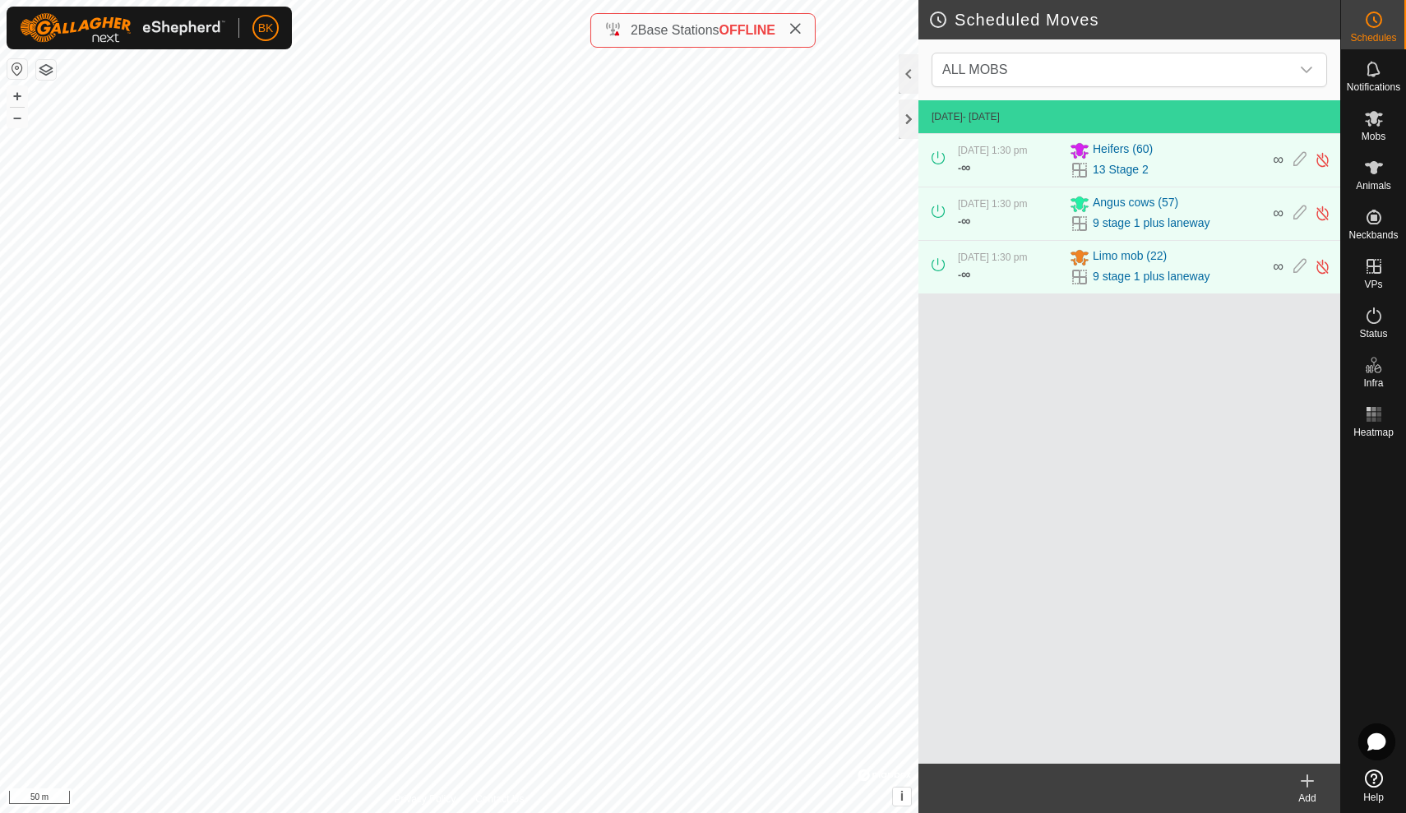
click at [1374, 784] on icon at bounding box center [1374, 779] width 18 height 18
click at [1302, 167] on icon at bounding box center [1299, 159] width 13 height 17
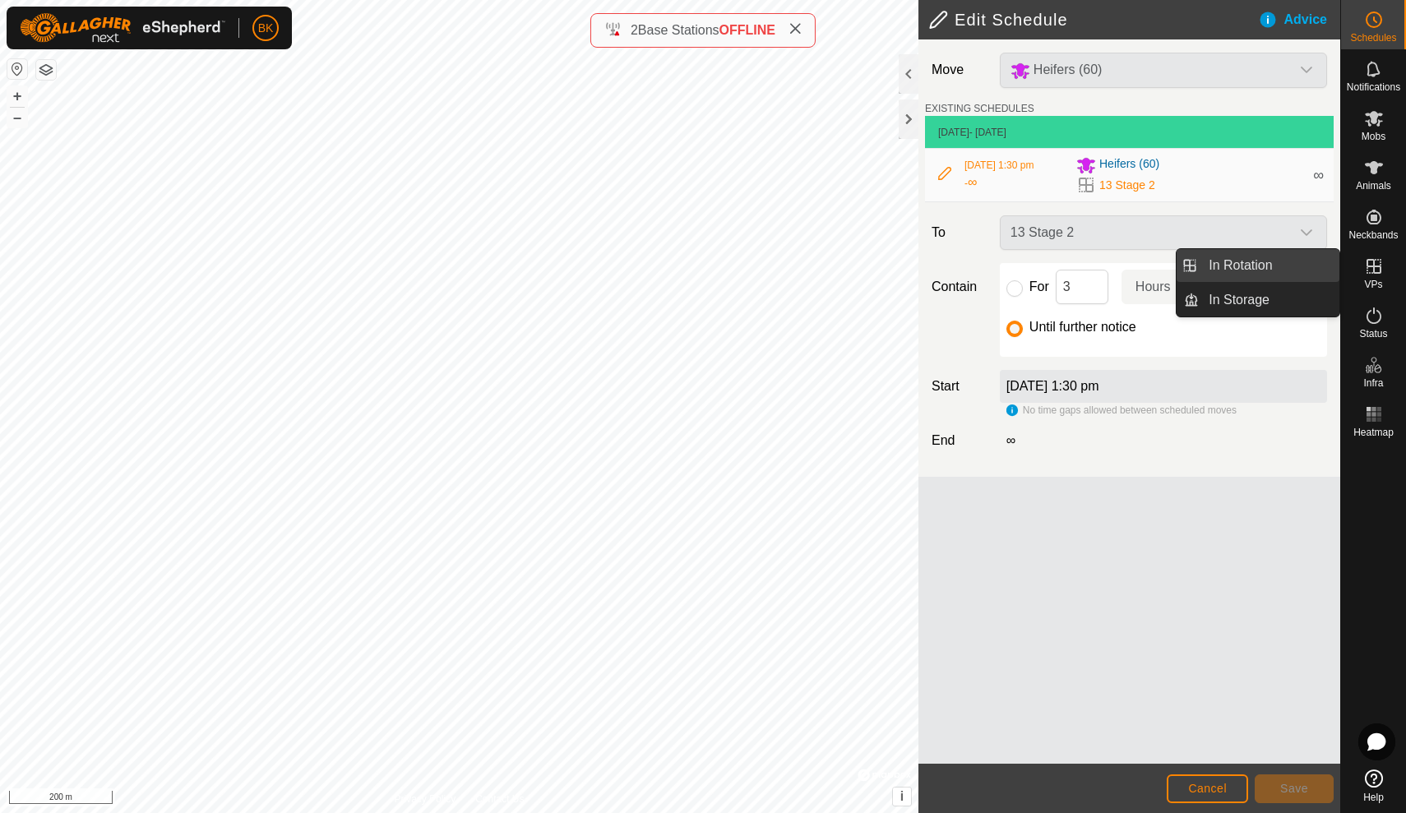
click at [1325, 263] on link "In Rotation" at bounding box center [1269, 265] width 141 height 33
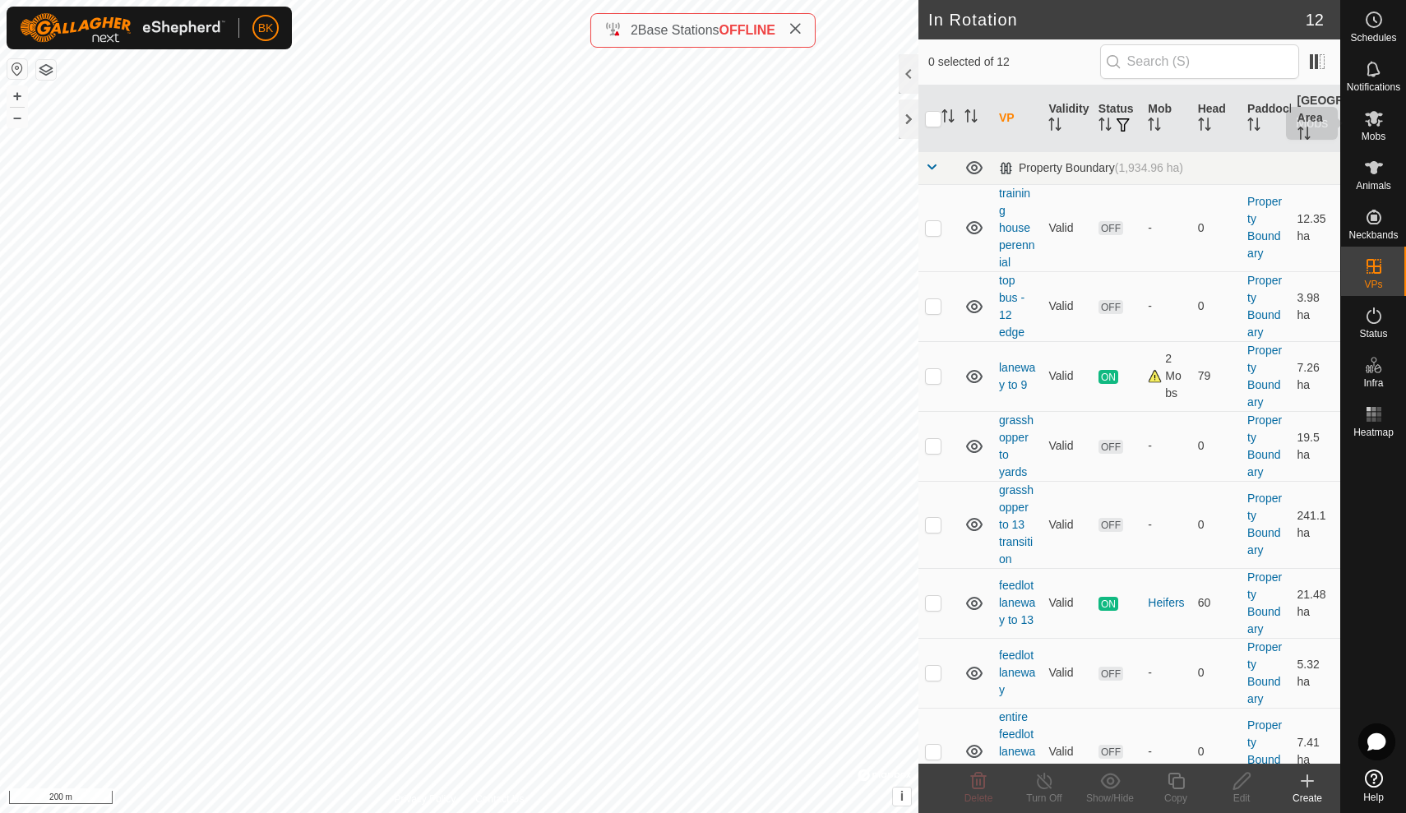
click at [1362, 113] on es-mob-svg-icon at bounding box center [1374, 118] width 30 height 26
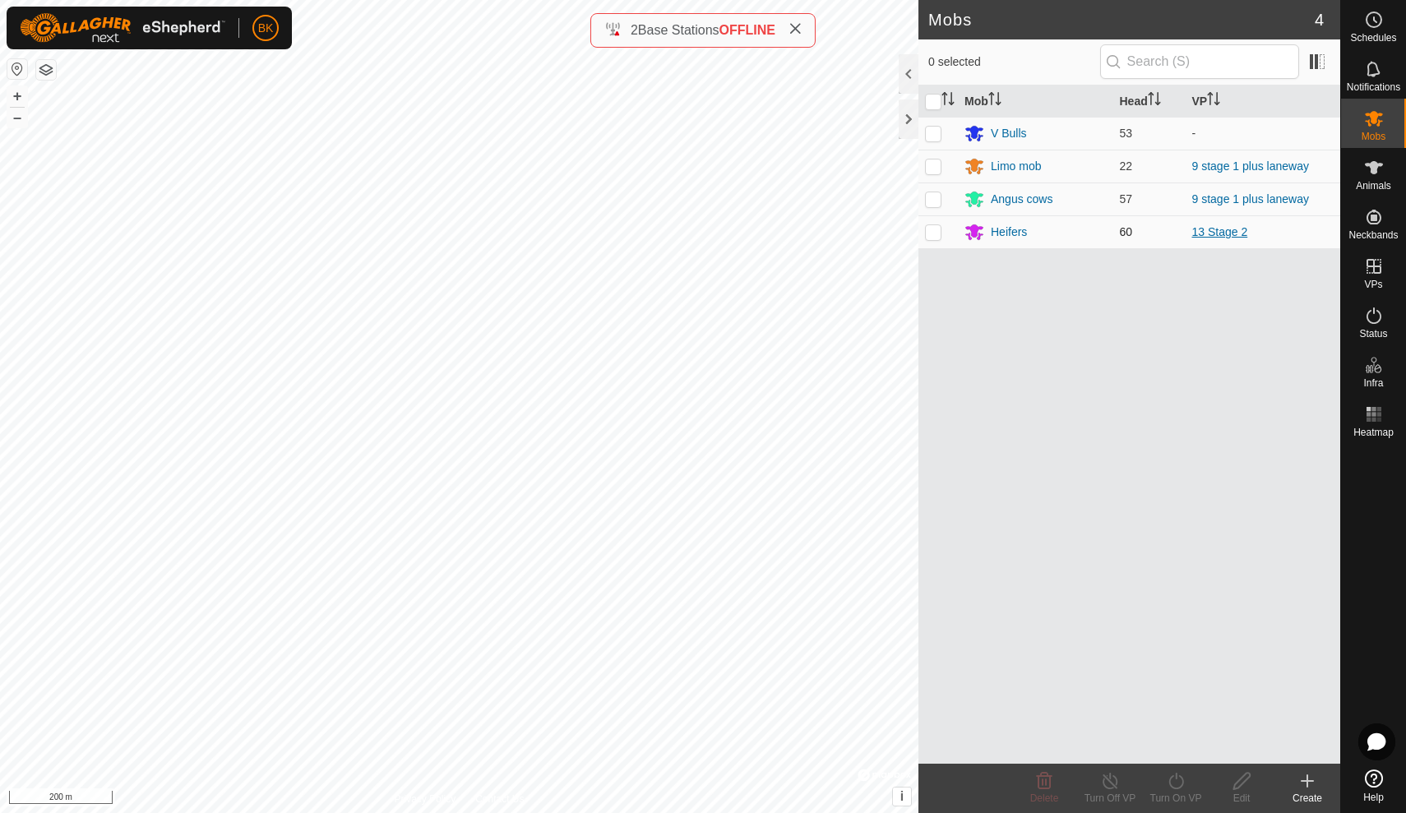
click at [1213, 234] on link "13 Stage 2" at bounding box center [1220, 231] width 56 height 13
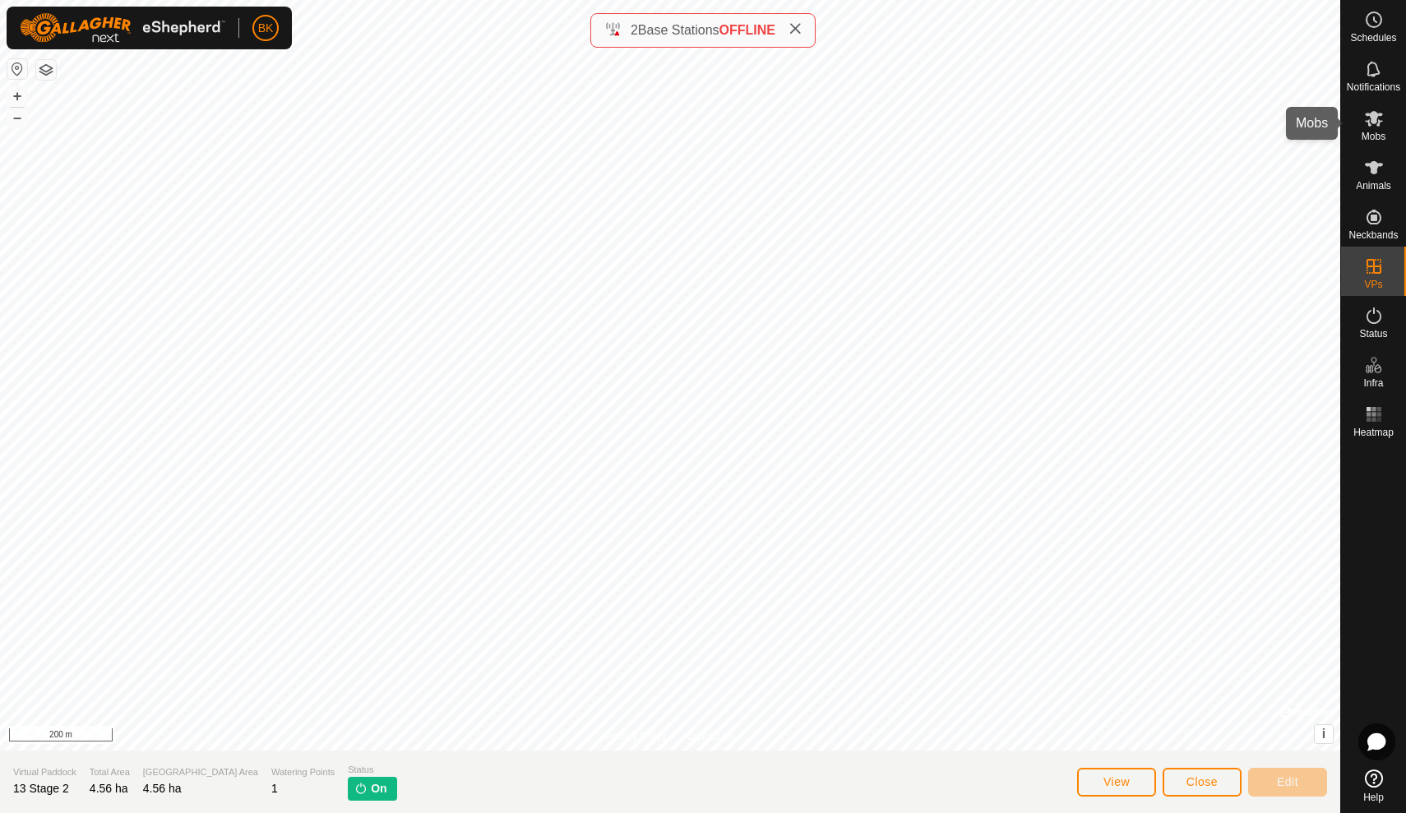
click at [1386, 137] on div "Mobs" at bounding box center [1373, 123] width 65 height 49
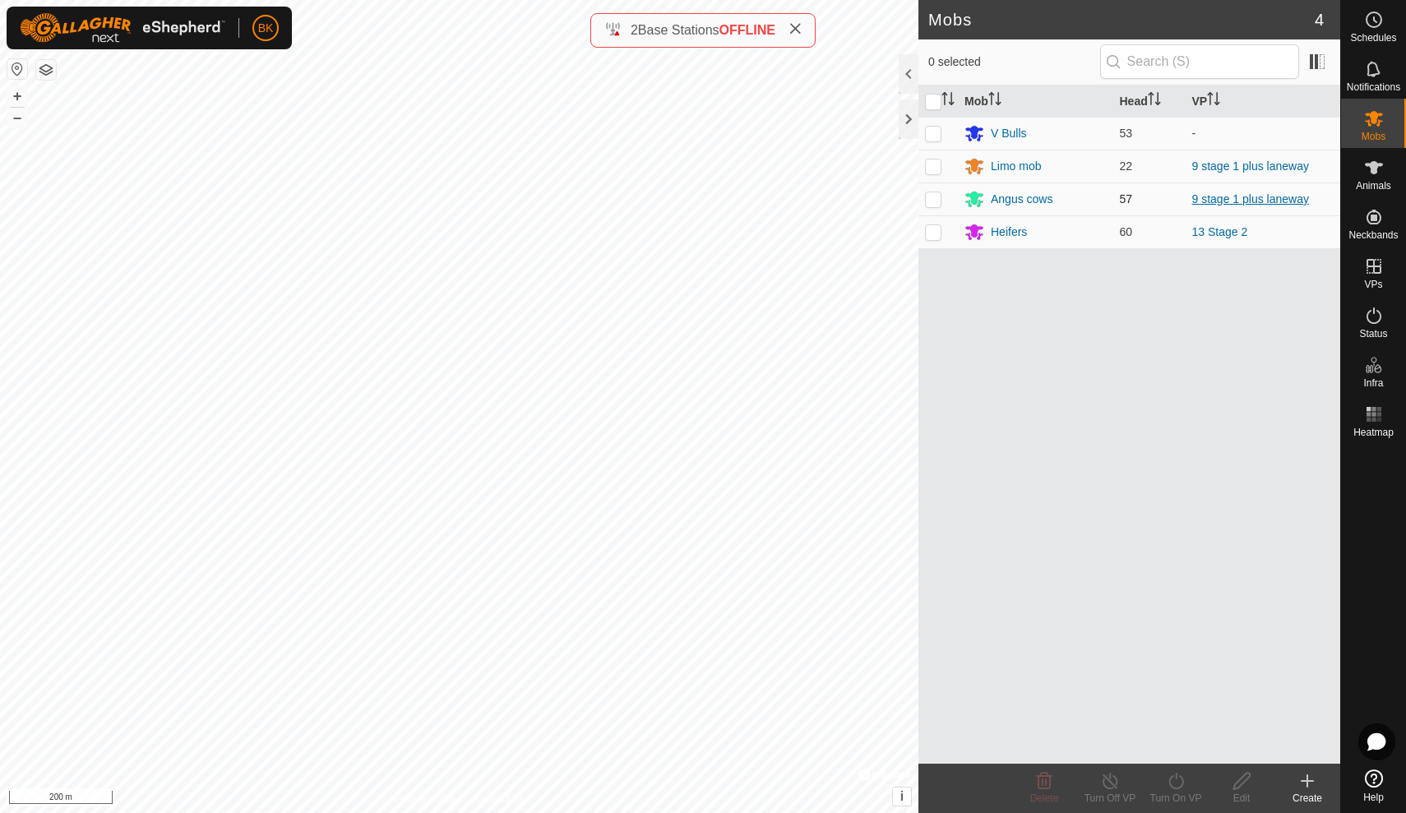
click at [1227, 199] on link "9 stage 1 plus laneway" at bounding box center [1250, 198] width 117 height 13
